Goal: Navigation & Orientation: Find specific page/section

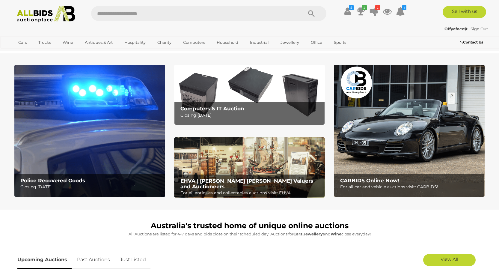
click at [55, 180] on b "Police Recovered Goods" at bounding box center [52, 180] width 65 height 6
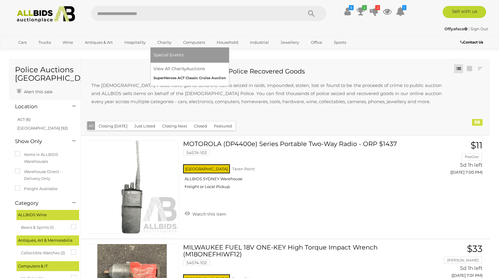
click at [176, 79] on link "SuperHeroes ACT Classic Cruise Auction" at bounding box center [189, 77] width 73 height 9
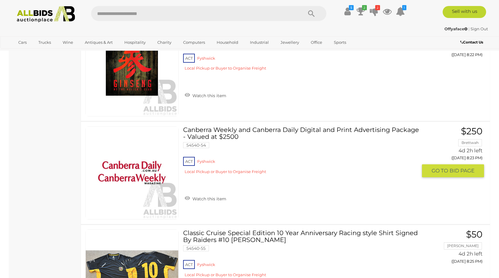
scroll to position [5515, 0]
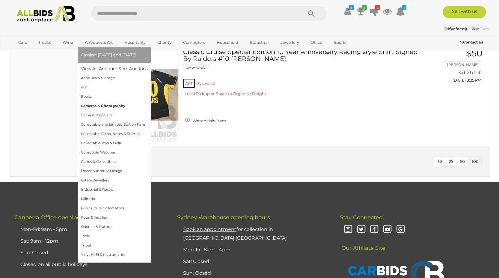
click at [109, 106] on link "Cameras & Photography" at bounding box center [114, 105] width 67 height 9
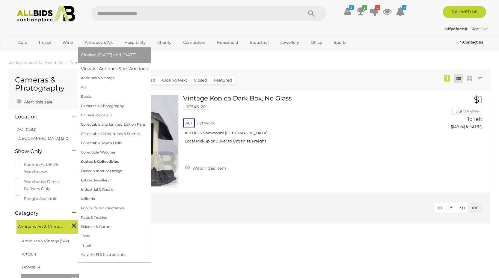
click at [115, 162] on link "Curios & Collectibles" at bounding box center [114, 161] width 67 height 9
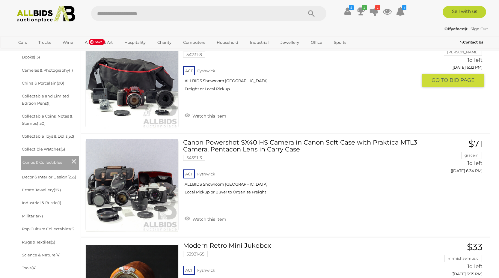
scroll to position [180, 0]
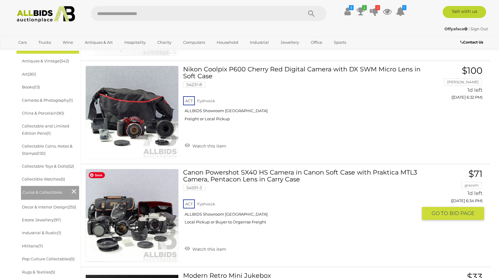
click at [123, 222] on img at bounding box center [132, 215] width 93 height 93
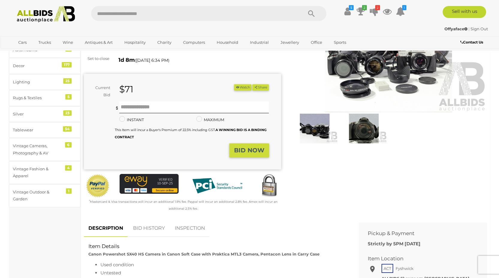
scroll to position [60, 0]
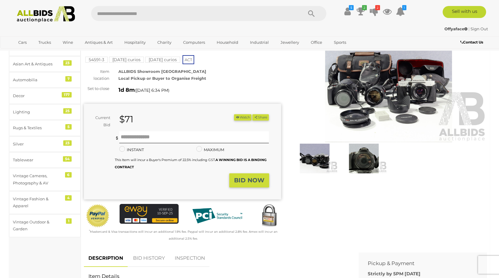
click at [310, 161] on img at bounding box center [315, 159] width 46 height 30
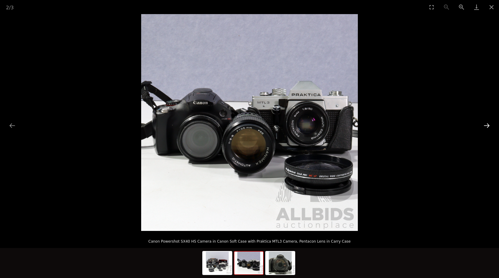
click at [489, 123] on button "Next slide" at bounding box center [486, 126] width 13 height 12
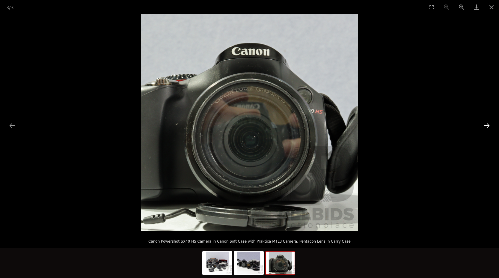
click at [489, 123] on button "Next slide" at bounding box center [486, 126] width 13 height 12
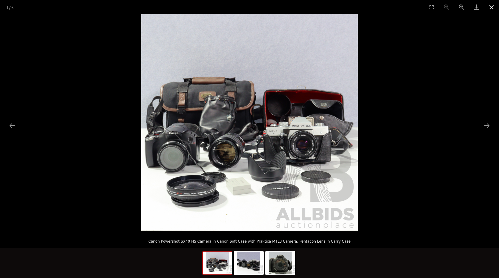
click at [490, 5] on button "Close gallery" at bounding box center [491, 7] width 15 height 14
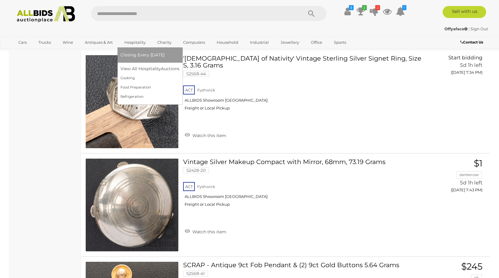
scroll to position [5947, 0]
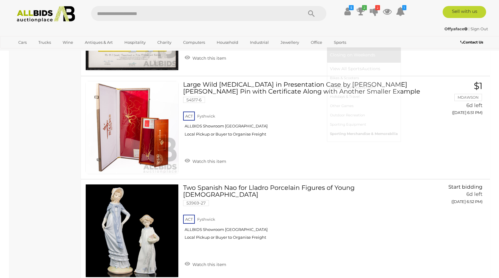
click at [353, 134] on link "Sporting Merchandise & Memorabilia" at bounding box center [364, 133] width 68 height 9
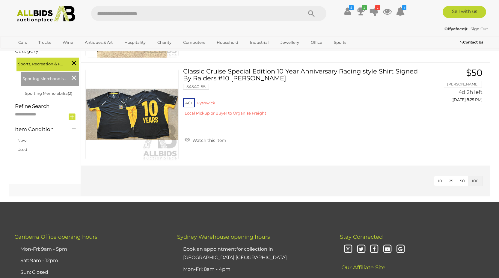
scroll to position [90, 0]
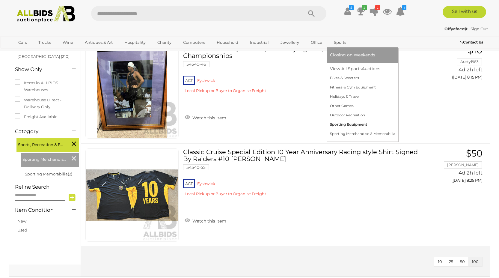
click at [346, 124] on link "Sporting Equipment" at bounding box center [362, 124] width 65 height 9
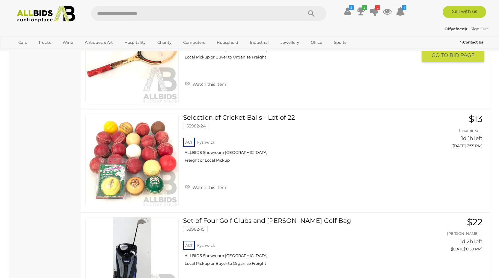
scroll to position [240, 0]
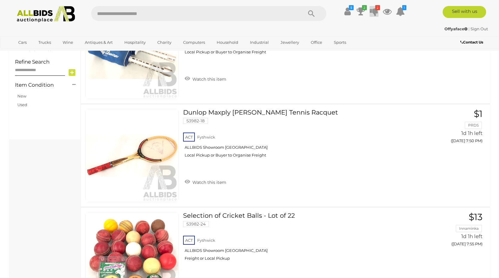
click at [377, 10] on icon at bounding box center [374, 11] width 8 height 11
